Goal: Entertainment & Leisure: Consume media (video, audio)

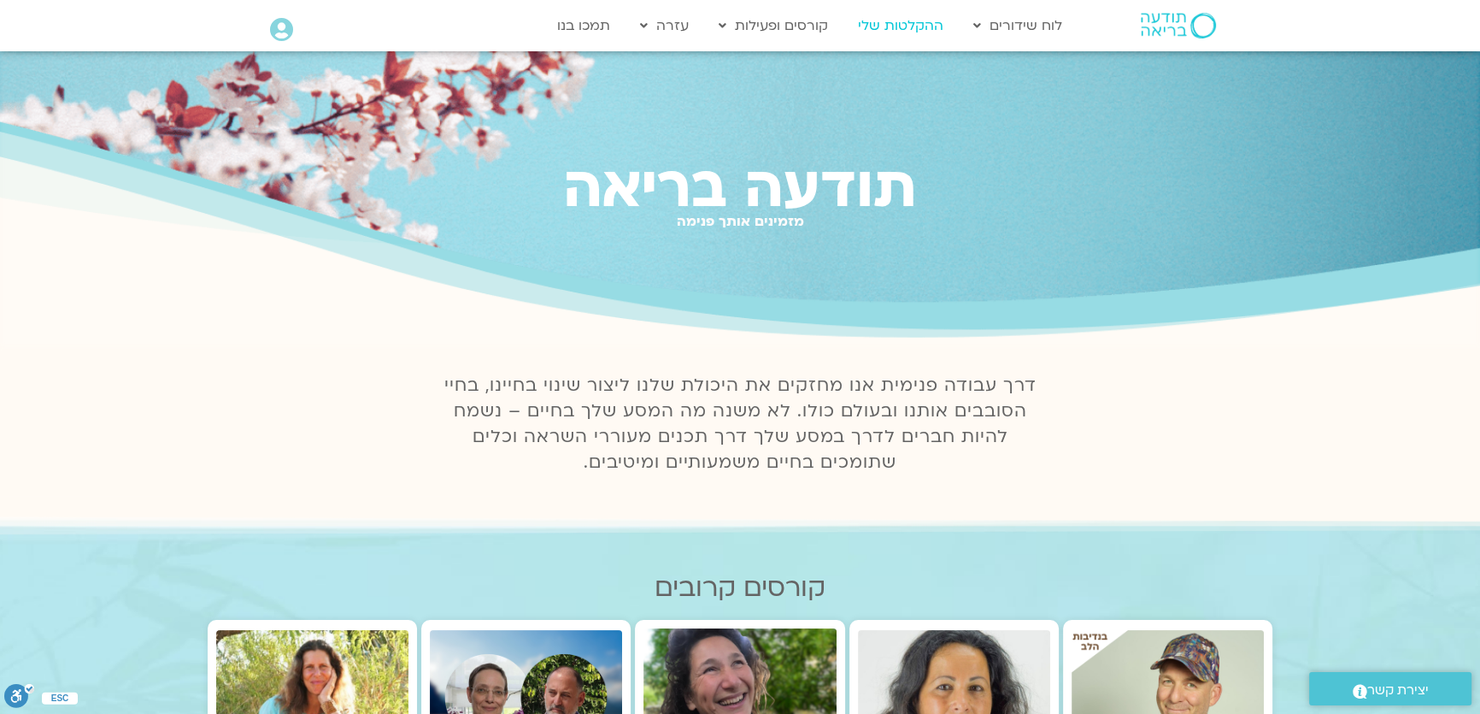
click at [906, 25] on link "ההקלטות שלי" at bounding box center [900, 25] width 103 height 32
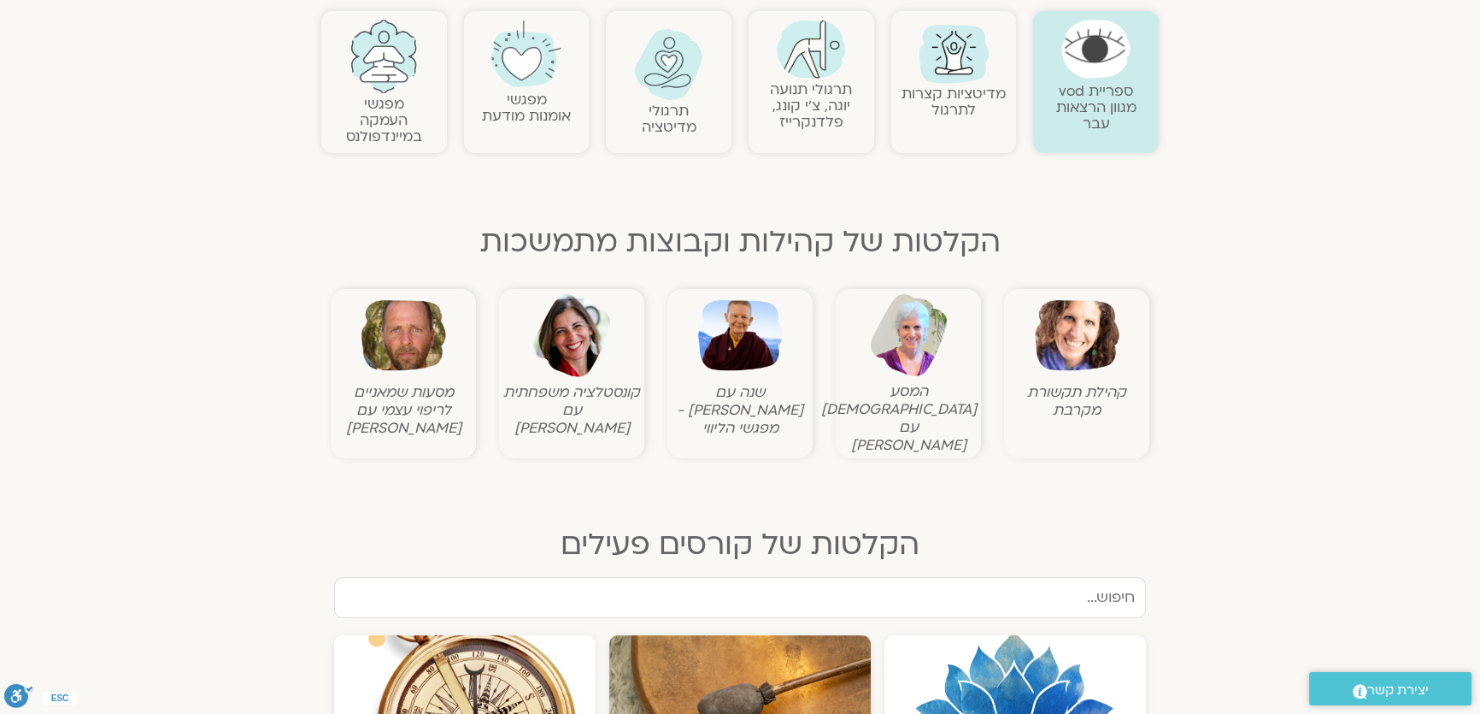
scroll to position [466, 0]
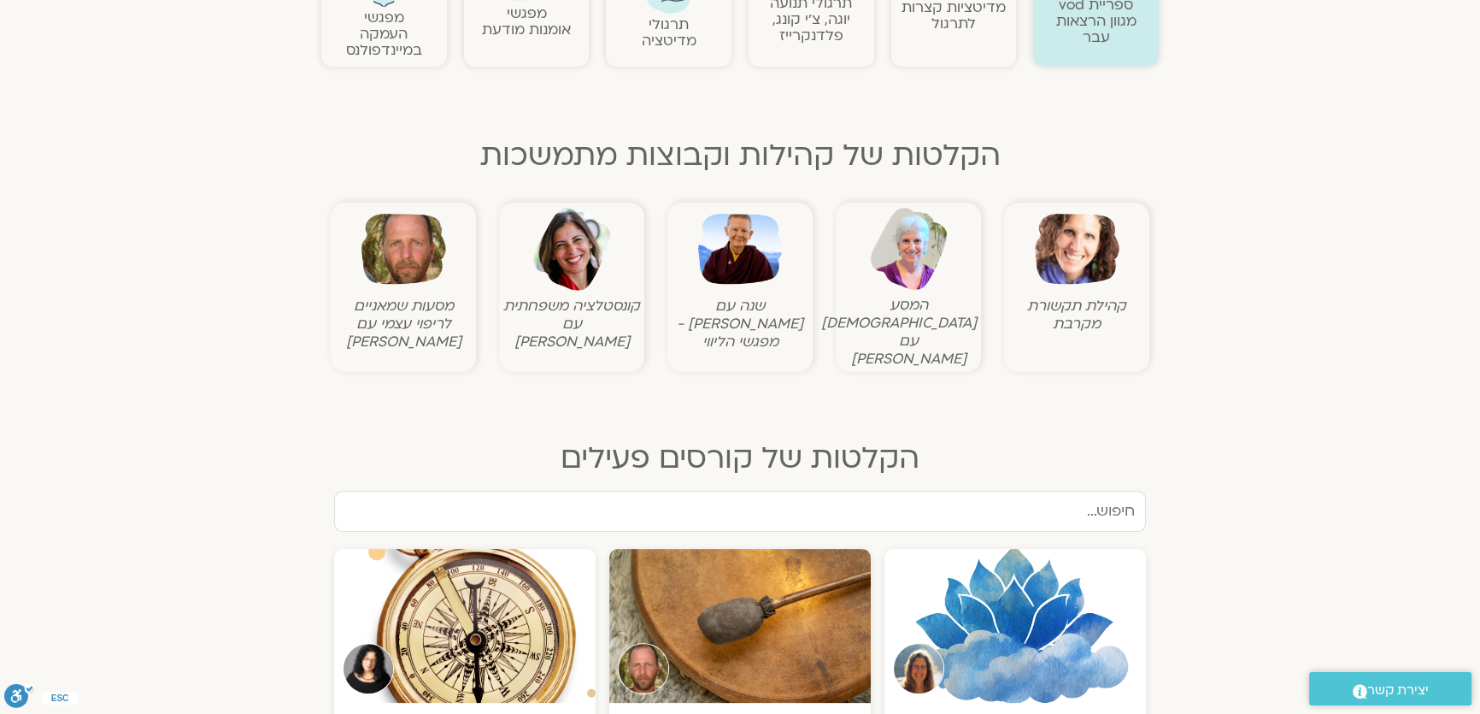
click at [1077, 252] on img at bounding box center [1077, 249] width 85 height 85
